Goal: Task Accomplishment & Management: Manage account settings

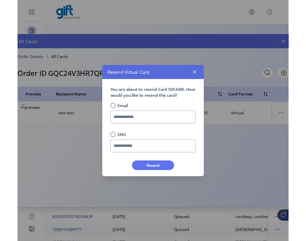
scroll to position [3, 2]
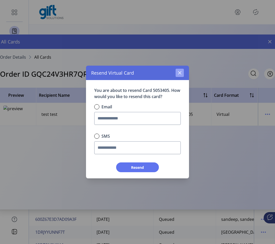
click at [183, 75] on button "button" at bounding box center [180, 73] width 8 height 8
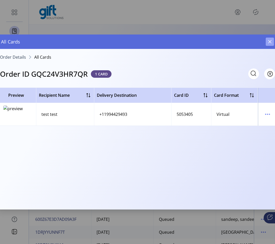
click at [273, 44] on button "button" at bounding box center [270, 42] width 8 height 8
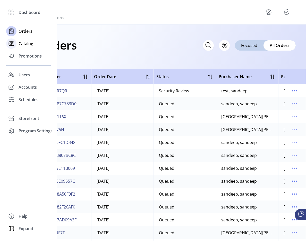
click at [21, 47] on div "Catalog" at bounding box center [28, 43] width 45 height 12
click at [18, 42] on div "Catalog" at bounding box center [28, 43] width 45 height 12
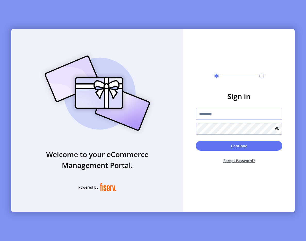
click at [201, 113] on input "text" at bounding box center [239, 114] width 87 height 12
type input "**********"
click at [207, 151] on div "Continue Forget Password?" at bounding box center [239, 154] width 87 height 27
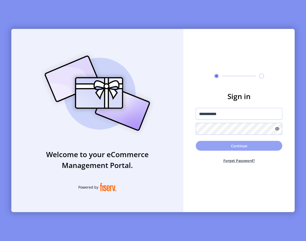
click at [204, 147] on button "Continue" at bounding box center [239, 146] width 87 height 10
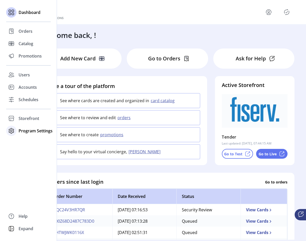
click at [21, 130] on span "Program Settings" at bounding box center [36, 131] width 34 height 6
click at [34, 144] on span "Templates" at bounding box center [29, 141] width 20 height 6
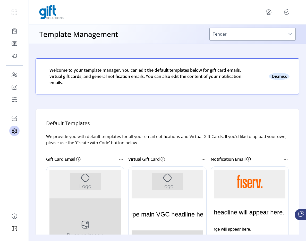
click at [271, 77] on button "Close" at bounding box center [279, 76] width 21 height 7
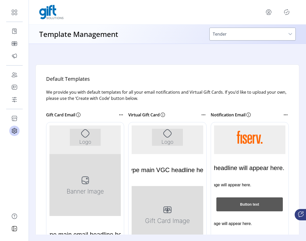
click at [220, 27] on div "Template Management Tender" at bounding box center [167, 33] width 277 height 19
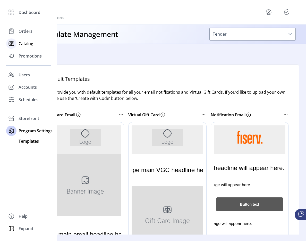
click at [17, 46] on div "Catalog" at bounding box center [28, 43] width 45 height 12
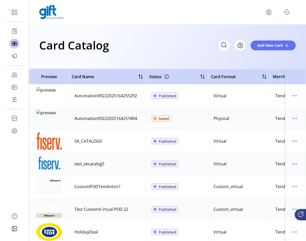
click at [171, 39] on div "Card Catalog Filter Add New Card" at bounding box center [167, 45] width 257 height 18
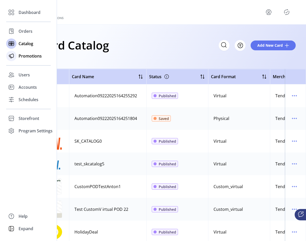
click at [11, 59] on icon at bounding box center [11, 56] width 8 height 8
click at [27, 34] on span "Orders" at bounding box center [26, 31] width 14 height 6
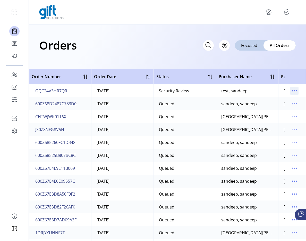
click at [275, 90] on icon "menu" at bounding box center [295, 91] width 8 height 8
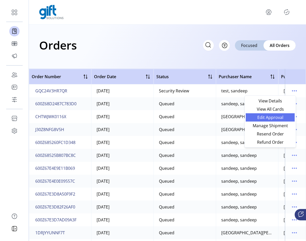
click at [271, 120] on link "Edit Approval" at bounding box center [270, 117] width 49 height 8
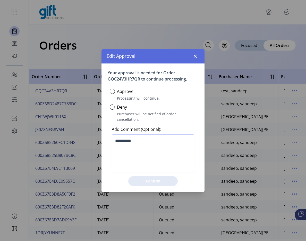
scroll to position [3, 2]
click at [111, 94] on div at bounding box center [112, 91] width 5 height 5
click at [146, 181] on button "Confirm" at bounding box center [153, 181] width 50 height 10
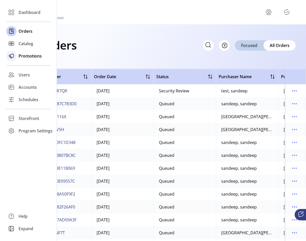
click at [21, 56] on span "Promotions" at bounding box center [30, 56] width 23 height 6
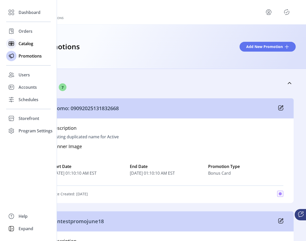
click at [11, 48] on div at bounding box center [11, 43] width 10 height 10
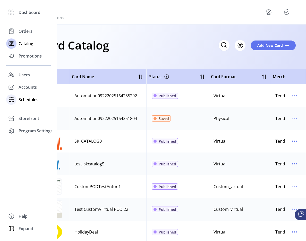
click at [17, 101] on div "Schedules" at bounding box center [28, 99] width 45 height 12
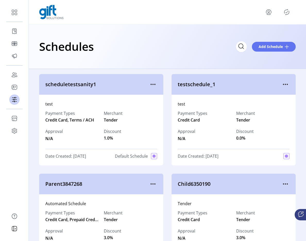
click at [275, 15] on p-button at bounding box center [287, 12] width 8 height 8
click at [275, 9] on icon "Publisher Panel" at bounding box center [287, 12] width 8 height 8
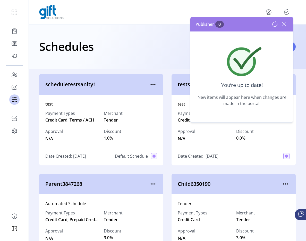
click at [275, 23] on icon at bounding box center [284, 24] width 8 height 8
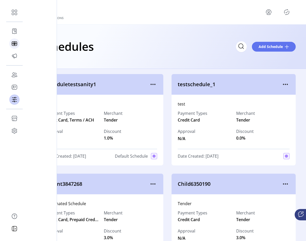
click at [14, 47] on icon at bounding box center [14, 43] width 8 height 8
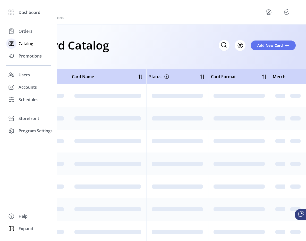
click at [14, 47] on icon at bounding box center [11, 43] width 8 height 8
click at [14, 44] on icon at bounding box center [11, 43] width 8 height 8
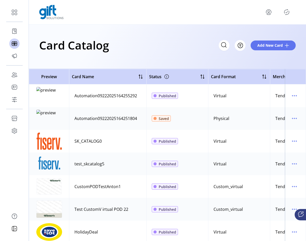
click at [77, 37] on h1 "Card Catalog" at bounding box center [74, 45] width 70 height 18
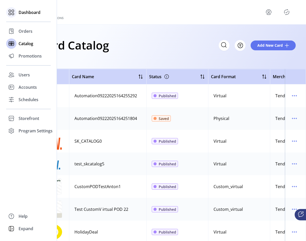
click at [38, 12] on span "Dashboard" at bounding box center [30, 12] width 22 height 6
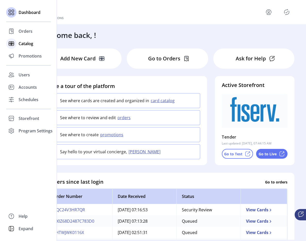
click at [25, 46] on span "Catalog" at bounding box center [26, 43] width 15 height 6
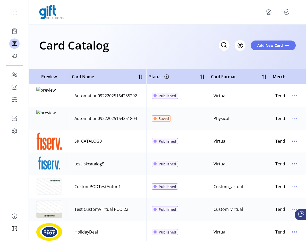
click at [275, 19] on div at bounding box center [167, 12] width 257 height 14
click at [275, 13] on icon "Publisher Panel" at bounding box center [287, 12] width 8 height 8
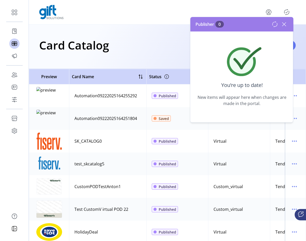
click at [275, 23] on icon at bounding box center [284, 24] width 8 height 8
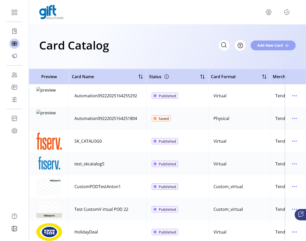
click at [255, 46] on button "Add New Card" at bounding box center [273, 45] width 45 height 10
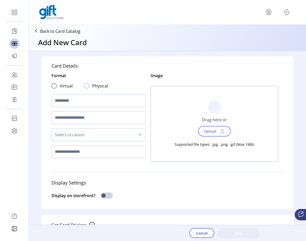
click at [85, 86] on div at bounding box center [86, 85] width 5 height 5
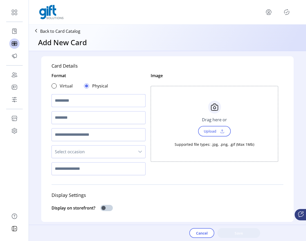
click at [67, 101] on input "text" at bounding box center [99, 100] width 94 height 13
type input "**********"
click at [209, 129] on span "Upload" at bounding box center [210, 130] width 18 height 7
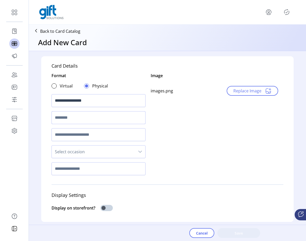
click at [69, 117] on input "text" at bounding box center [99, 117] width 94 height 13
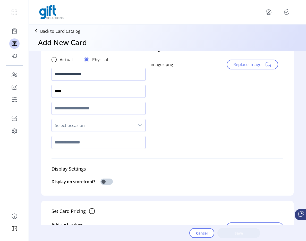
scroll to position [28, 0]
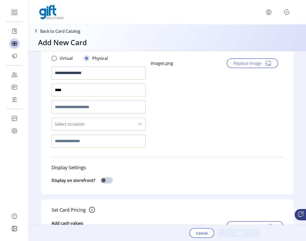
type input "****"
click at [84, 108] on input "text" at bounding box center [99, 107] width 94 height 13
type input "****"
click at [77, 122] on span "Select occasion" at bounding box center [93, 124] width 83 height 12
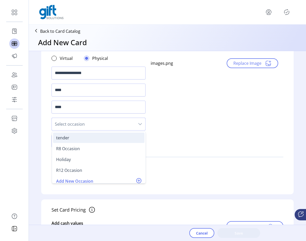
click at [77, 137] on div "tender" at bounding box center [98, 138] width 85 height 6
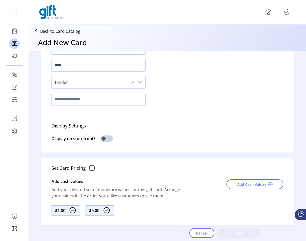
scroll to position [77, 0]
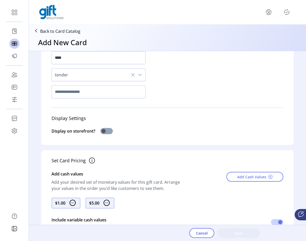
click at [108, 133] on span at bounding box center [107, 131] width 12 height 6
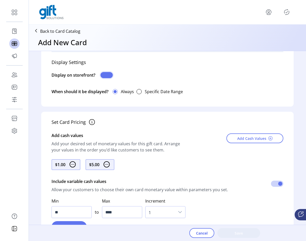
scroll to position [135, 0]
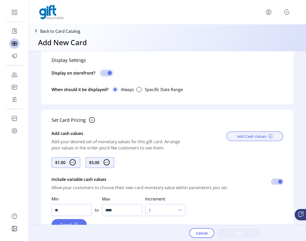
click at [236, 138] on button "Add Cash Values" at bounding box center [255, 136] width 57 height 10
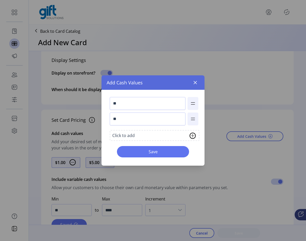
click at [133, 141] on div "Click to add" at bounding box center [155, 135] width 90 height 11
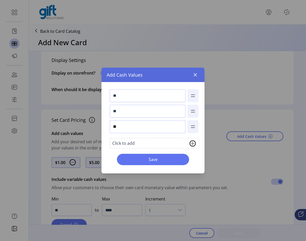
click at [128, 130] on input "**" at bounding box center [148, 126] width 76 height 13
type input "**"
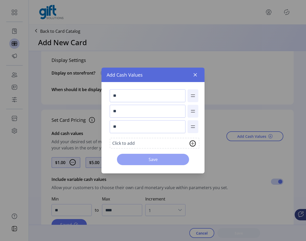
click at [131, 157] on span "Save" at bounding box center [153, 159] width 59 height 6
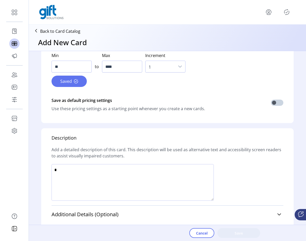
scroll to position [318, 0]
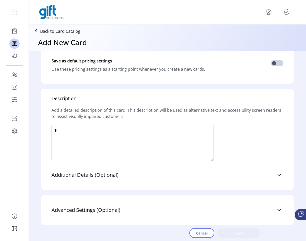
click at [94, 136] on textarea at bounding box center [133, 143] width 162 height 37
type textarea "****"
click at [237, 236] on button "Save" at bounding box center [239, 233] width 43 height 10
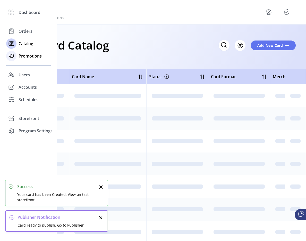
click at [22, 59] on span "Promotions" at bounding box center [30, 56] width 23 height 6
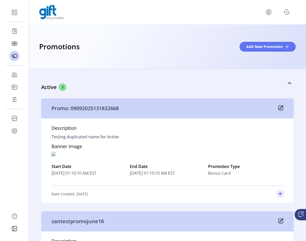
click at [275, 9] on icon "Publisher Panel" at bounding box center [287, 12] width 8 height 8
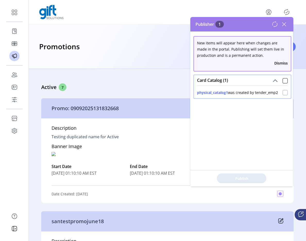
click at [275, 93] on div at bounding box center [285, 92] width 5 height 5
click at [275, 24] on icon at bounding box center [285, 24] width 4 height 4
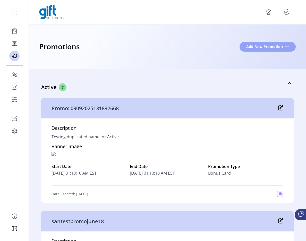
click at [259, 48] on span "Add New Promotion" at bounding box center [264, 46] width 37 height 5
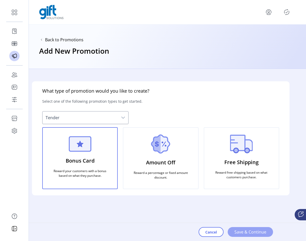
click at [250, 228] on button "Save & Continue" at bounding box center [250, 232] width 45 height 10
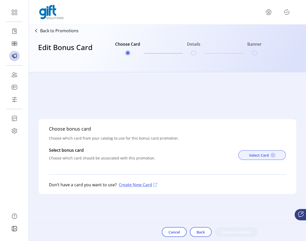
click at [245, 157] on button "Select Card" at bounding box center [262, 155] width 48 height 10
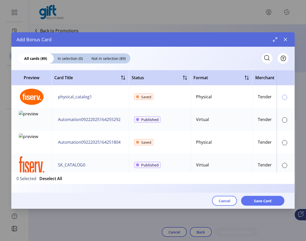
click at [275, 100] on div at bounding box center [284, 97] width 5 height 5
click at [262, 196] on button "Save Card" at bounding box center [262, 201] width 43 height 10
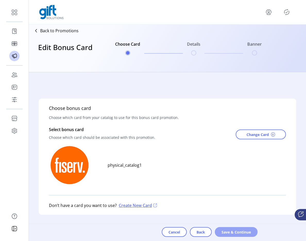
click at [226, 228] on button "Save & Continue" at bounding box center [236, 232] width 43 height 10
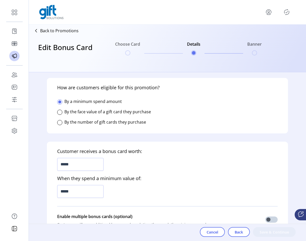
scroll to position [96, 0]
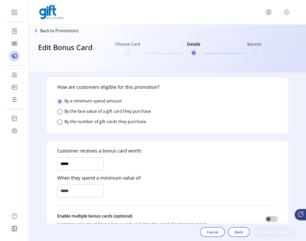
click at [98, 163] on input "*****" at bounding box center [80, 163] width 46 height 13
type input "*****"
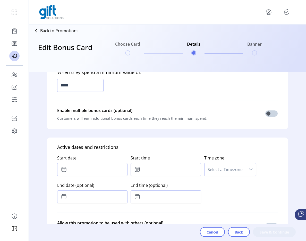
scroll to position [197, 0]
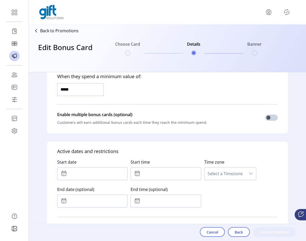
click at [80, 90] on input "*****" at bounding box center [80, 89] width 46 height 13
type input "*******"
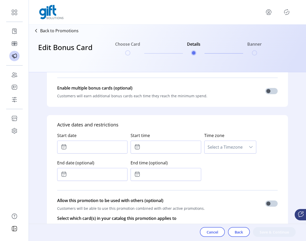
scroll to position [236, 0]
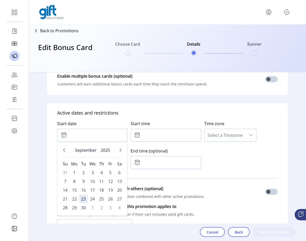
click at [88, 134] on input "text" at bounding box center [92, 135] width 70 height 13
click at [85, 200] on span "23" at bounding box center [83, 199] width 8 height 8
type input "**********"
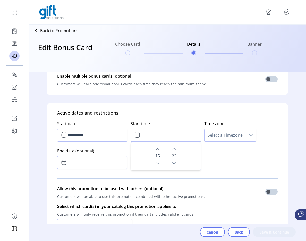
click at [175, 132] on input "text" at bounding box center [166, 135] width 70 height 13
click at [172, 149] on icon "Next Minute" at bounding box center [174, 149] width 4 height 2
click at [174, 161] on icon "Previous Minute" at bounding box center [174, 163] width 4 height 4
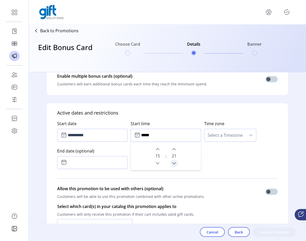
type input "*****"
click at [213, 132] on span "Select a Timezone" at bounding box center [225, 135] width 41 height 12
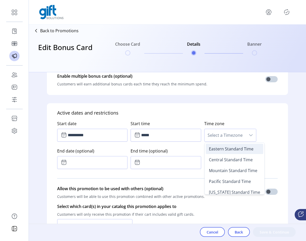
click at [210, 153] on li "Eastern Standard Time" at bounding box center [234, 149] width 57 height 10
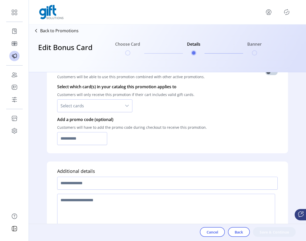
scroll to position [356, 0]
click at [101, 107] on span "Select cards" at bounding box center [89, 105] width 64 height 12
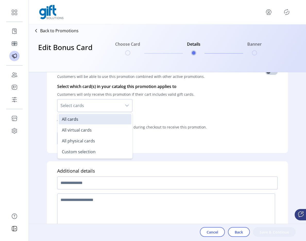
click at [150, 117] on p "Add a promo code (optional)" at bounding box center [132, 119] width 150 height 6
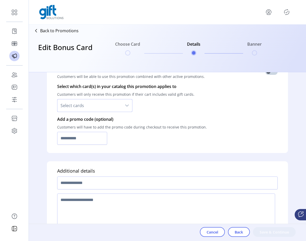
click at [104, 104] on span "Select cards" at bounding box center [89, 105] width 64 height 12
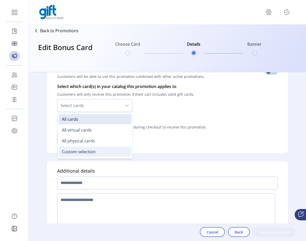
click at [78, 150] on span "Custom selection" at bounding box center [79, 152] width 34 height 6
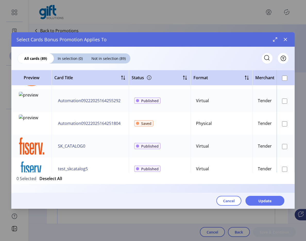
scroll to position [27, 0]
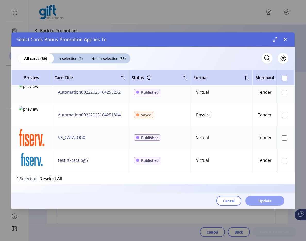
click at [270, 198] on span "Update" at bounding box center [265, 200] width 13 height 5
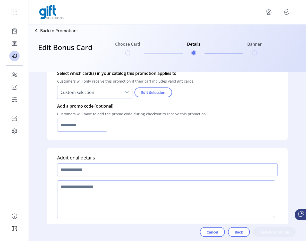
scroll to position [375, 0]
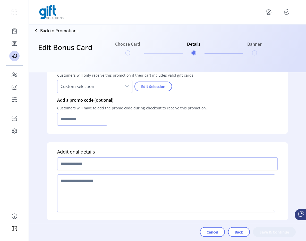
click at [94, 115] on input "text" at bounding box center [82, 119] width 50 height 13
type input "**********"
click at [93, 165] on input "text" at bounding box center [167, 163] width 221 height 13
type input "*"
type input "**********"
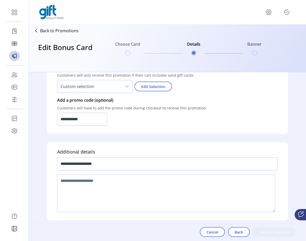
click at [93, 180] on textarea at bounding box center [166, 193] width 218 height 38
type textarea "****"
click at [275, 233] on span "Save & Continue" at bounding box center [274, 231] width 29 height 5
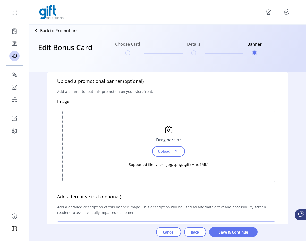
scroll to position [12, 0]
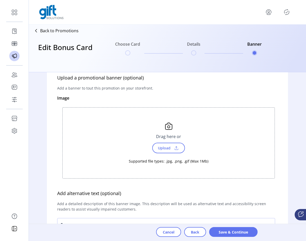
click at [170, 143] on span "Upload" at bounding box center [168, 148] width 33 height 11
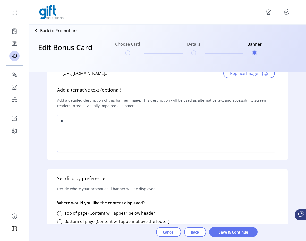
scroll to position [147, 0]
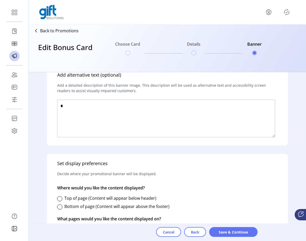
click at [179, 115] on textarea at bounding box center [166, 119] width 218 height 38
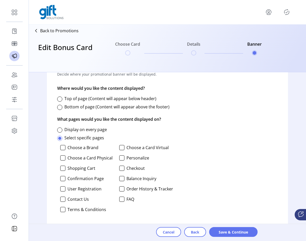
scroll to position [249, 0]
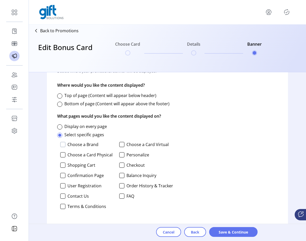
type textarea "****"
click at [64, 145] on div at bounding box center [62, 144] width 5 height 5
click at [64, 159] on div "Choose a Brand Choose a Card Virtual Choose a Card Physical Personalize Shoppin…" at bounding box center [115, 177] width 116 height 74
click at [64, 156] on div at bounding box center [62, 154] width 5 height 5
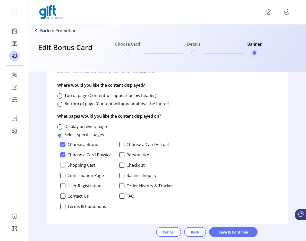
click at [64, 165] on div at bounding box center [62, 164] width 5 height 5
click at [64, 175] on div at bounding box center [62, 175] width 5 height 5
click at [61, 94] on div at bounding box center [59, 95] width 5 height 5
click at [121, 146] on div at bounding box center [121, 144] width 5 height 5
click at [121, 153] on div at bounding box center [121, 154] width 5 height 5
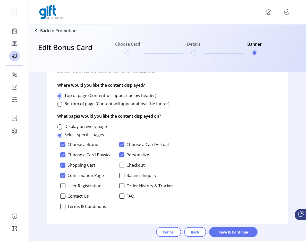
click at [121, 163] on div at bounding box center [121, 164] width 5 height 5
click at [121, 173] on div at bounding box center [121, 175] width 5 height 5
click at [119, 187] on div at bounding box center [121, 185] width 5 height 5
click at [120, 195] on div at bounding box center [121, 195] width 5 height 5
click at [64, 186] on div at bounding box center [62, 185] width 5 height 5
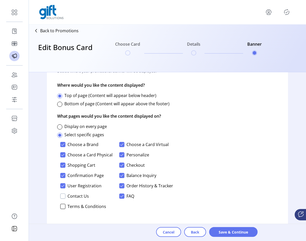
click at [64, 194] on div at bounding box center [62, 195] width 5 height 5
click at [64, 212] on div "Choose a Brand Choose a Card Virtual Choose a Card Physical Personalize Shoppin…" at bounding box center [115, 177] width 116 height 74
click at [64, 207] on div at bounding box center [62, 206] width 5 height 5
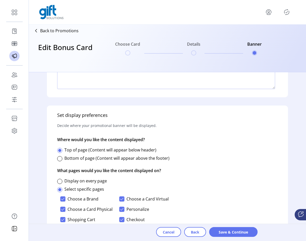
scroll to position [249, 0]
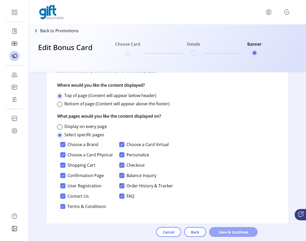
click at [215, 231] on button "Save & Continue" at bounding box center [233, 232] width 48 height 10
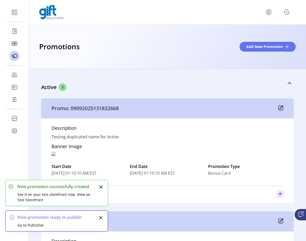
click at [275, 15] on div "Preview Promotion We’ve saved your promotion but it isn’t available to preview …" at bounding box center [153, 120] width 306 height 241
click at [275, 15] on icon "Publisher Panel" at bounding box center [287, 12] width 8 height 8
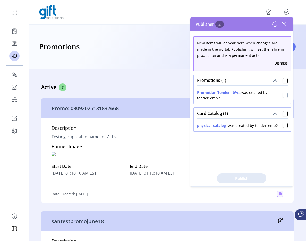
click at [275, 95] on div at bounding box center [285, 95] width 5 height 5
click at [243, 179] on span "Publish 2 Items" at bounding box center [242, 178] width 36 height 5
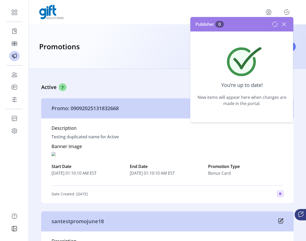
click at [275, 23] on icon at bounding box center [275, 24] width 6 height 6
click at [275, 26] on icon at bounding box center [284, 24] width 8 height 8
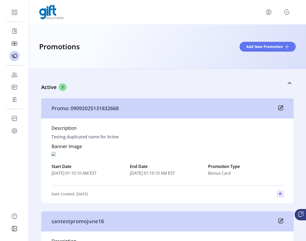
click at [275, 13] on icon "Publisher Panel" at bounding box center [287, 12] width 8 height 8
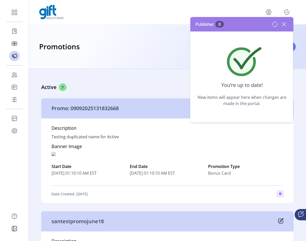
click at [275, 24] on icon at bounding box center [284, 24] width 8 height 8
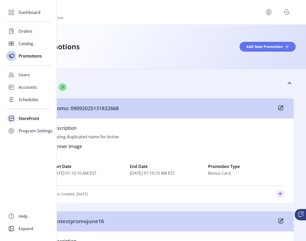
click at [33, 123] on div "Storefront" at bounding box center [28, 118] width 45 height 12
click at [36, 131] on span "Configuration" at bounding box center [32, 129] width 27 height 6
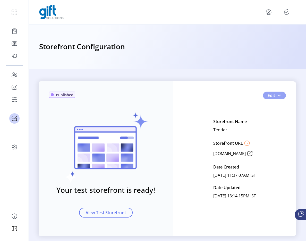
click at [275, 98] on button "Edit" at bounding box center [274, 96] width 23 height 8
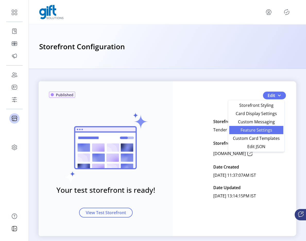
click at [258, 130] on span "Feature Settings" at bounding box center [257, 130] width 48 height 4
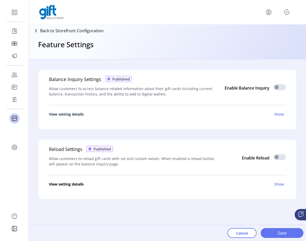
click at [275, 116] on h6 "Show" at bounding box center [280, 113] width 10 height 5
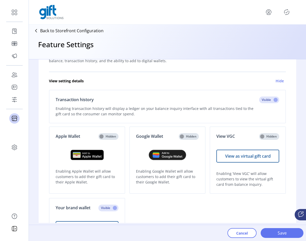
scroll to position [34, 0]
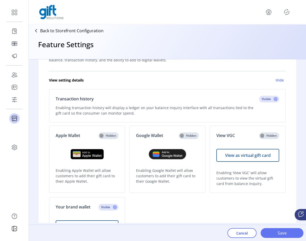
click at [110, 135] on p-inputswitch at bounding box center [108, 138] width 20 height 6
click at [189, 137] on p-inputswitch at bounding box center [189, 138] width 20 height 6
click at [186, 136] on p-inputswitch at bounding box center [189, 138] width 20 height 6
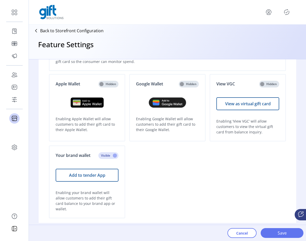
scroll to position [85, 0]
click at [108, 156] on p-inputswitch at bounding box center [108, 158] width 20 height 6
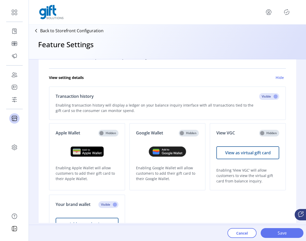
scroll to position [0, 0]
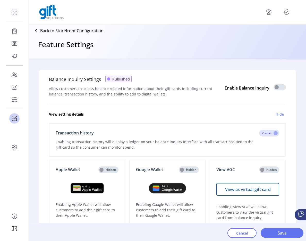
click at [275, 89] on p-inputswitch at bounding box center [280, 89] width 12 height 6
click at [275, 88] on p-inputswitch at bounding box center [280, 89] width 12 height 6
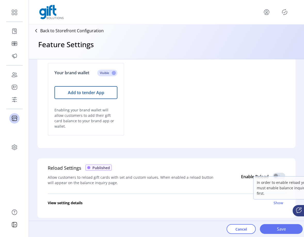
click at [275, 175] on p-inputswitch at bounding box center [279, 178] width 12 height 6
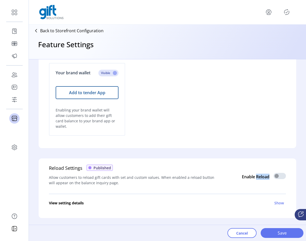
click at [275, 175] on p-inputswitch at bounding box center [280, 178] width 12 height 6
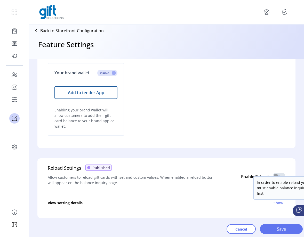
click at [275, 175] on p-inputswitch at bounding box center [279, 178] width 12 height 6
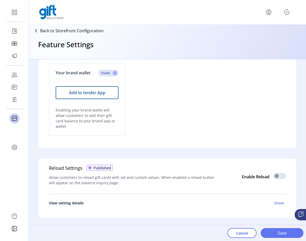
click at [275, 200] on h6 "Show" at bounding box center [280, 202] width 10 height 5
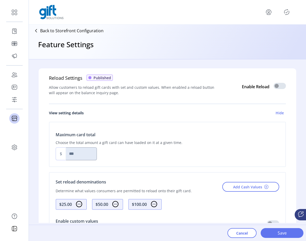
scroll to position [348, 0]
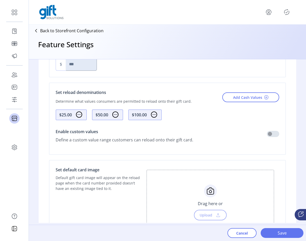
click at [242, 91] on div "Add Cash Values" at bounding box center [251, 97] width 57 height 16
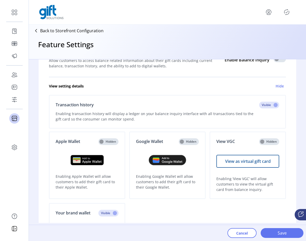
scroll to position [0, 0]
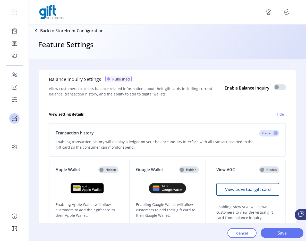
click at [266, 15] on p-button at bounding box center [269, 12] width 8 height 8
click at [268, 15] on icon "menu" at bounding box center [269, 12] width 8 height 8
click at [257, 35] on span "Sign Out" at bounding box center [250, 32] width 39 height 4
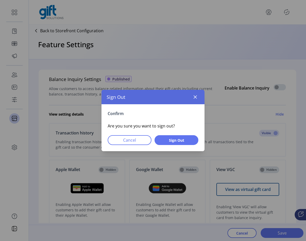
click at [175, 147] on div "Confirm Are you sure you want to sign out? Cancel Sign Out" at bounding box center [153, 127] width 103 height 47
click at [177, 143] on button "Sign Out" at bounding box center [177, 140] width 44 height 10
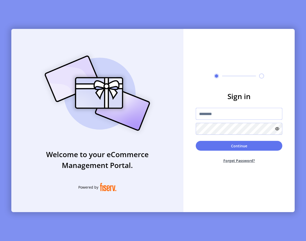
click at [212, 108] on input "text" at bounding box center [239, 114] width 87 height 12
type input "**********"
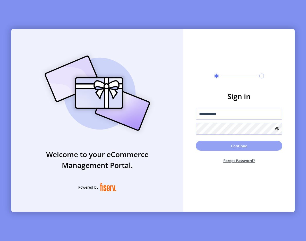
click at [237, 147] on button "Continue" at bounding box center [239, 146] width 87 height 10
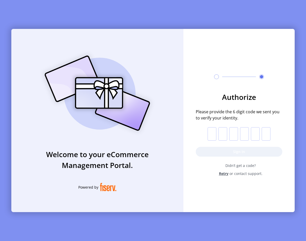
click at [209, 137] on input "text" at bounding box center [212, 133] width 9 height 13
paste input "*"
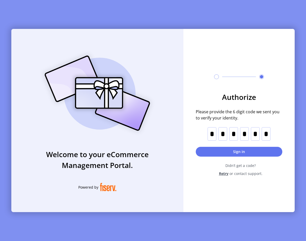
type input "*"
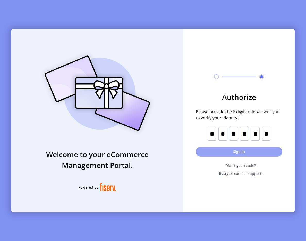
click at [213, 152] on button "Sign in" at bounding box center [239, 152] width 87 height 10
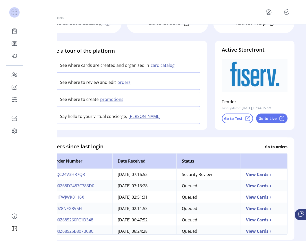
scroll to position [36, 0]
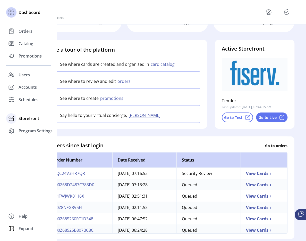
click at [12, 114] on icon at bounding box center [11, 118] width 8 height 8
click at [21, 125] on div "Configuration" at bounding box center [28, 129] width 45 height 8
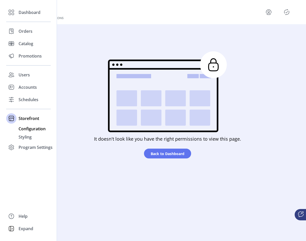
click at [24, 128] on span "Configuration" at bounding box center [32, 129] width 27 height 6
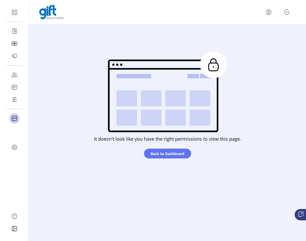
click at [272, 14] on icon "menu" at bounding box center [269, 12] width 8 height 8
click at [263, 32] on span "Sign Out" at bounding box center [250, 32] width 39 height 4
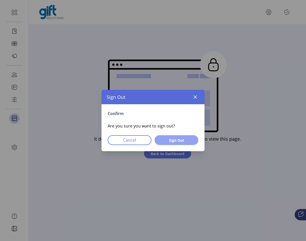
click at [171, 137] on button "Sign Out" at bounding box center [177, 140] width 44 height 10
